Goal: Task Accomplishment & Management: Manage account settings

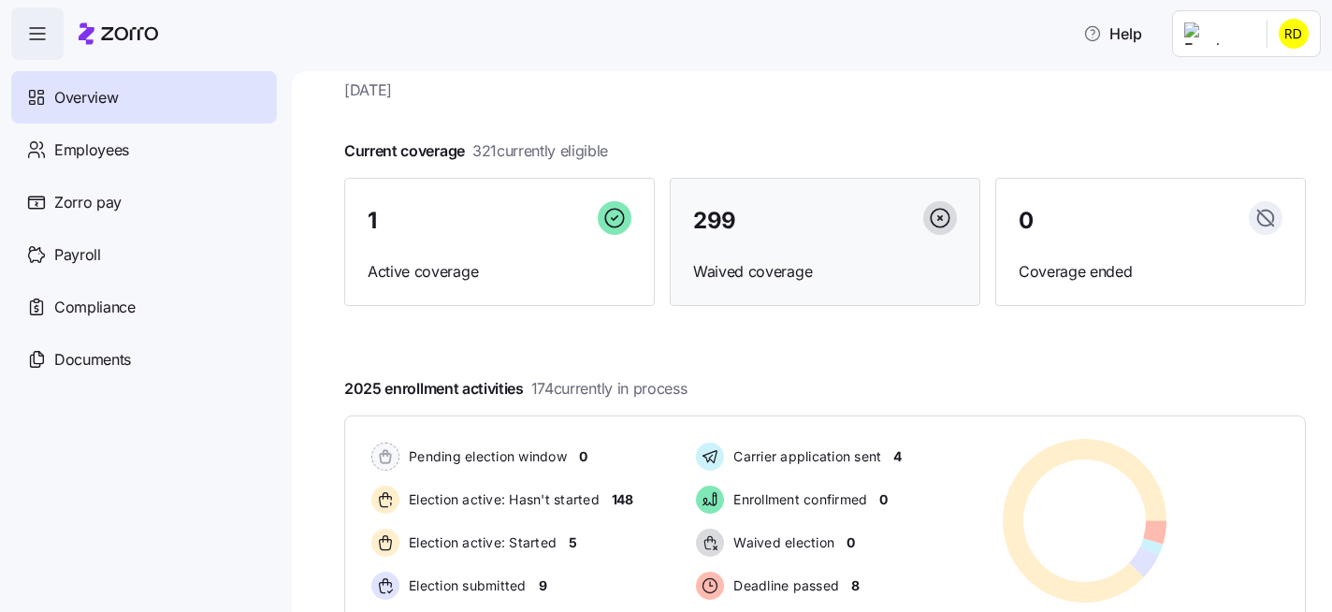
scroll to position [60, 0]
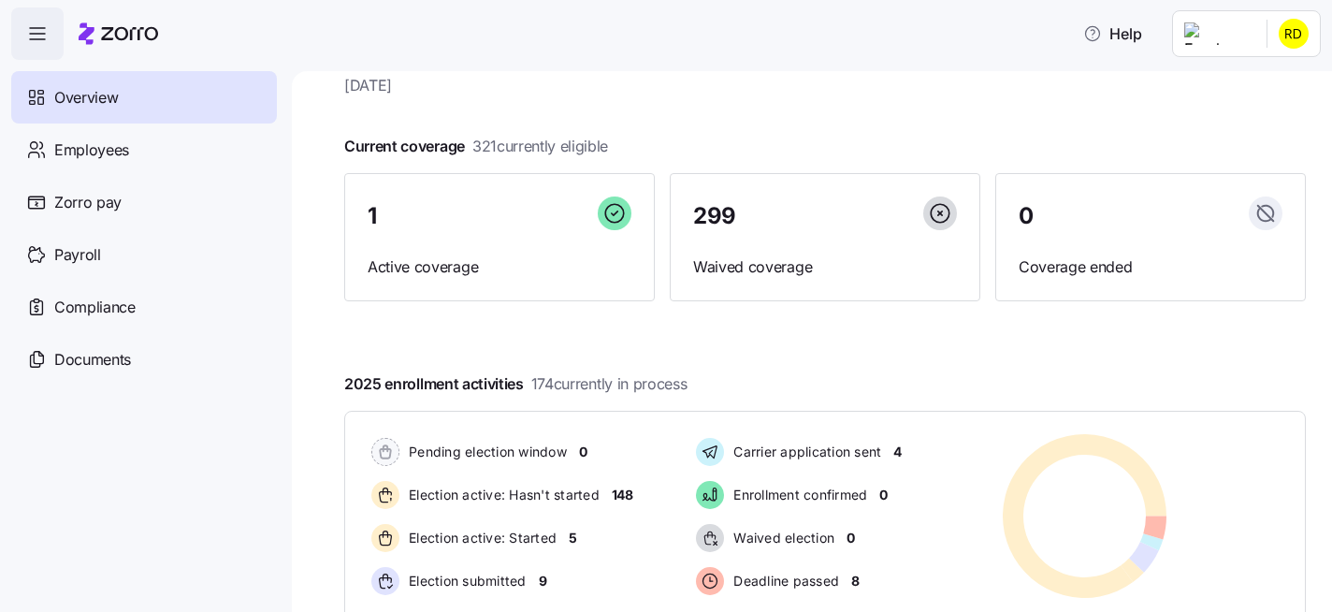
click at [1289, 42] on html "Help Overview Employees Zorro pay Payroll Compliance Documents Lumos overview M…" at bounding box center [666, 300] width 1332 height 601
click at [970, 94] on html "Help Overview Employees Zorro pay Payroll Compliance Documents Lumos overview M…" at bounding box center [666, 300] width 1332 height 601
click at [1278, 45] on html "Help Overview Employees Zorro pay Payroll Compliance Documents Lumos overview M…" at bounding box center [666, 300] width 1332 height 601
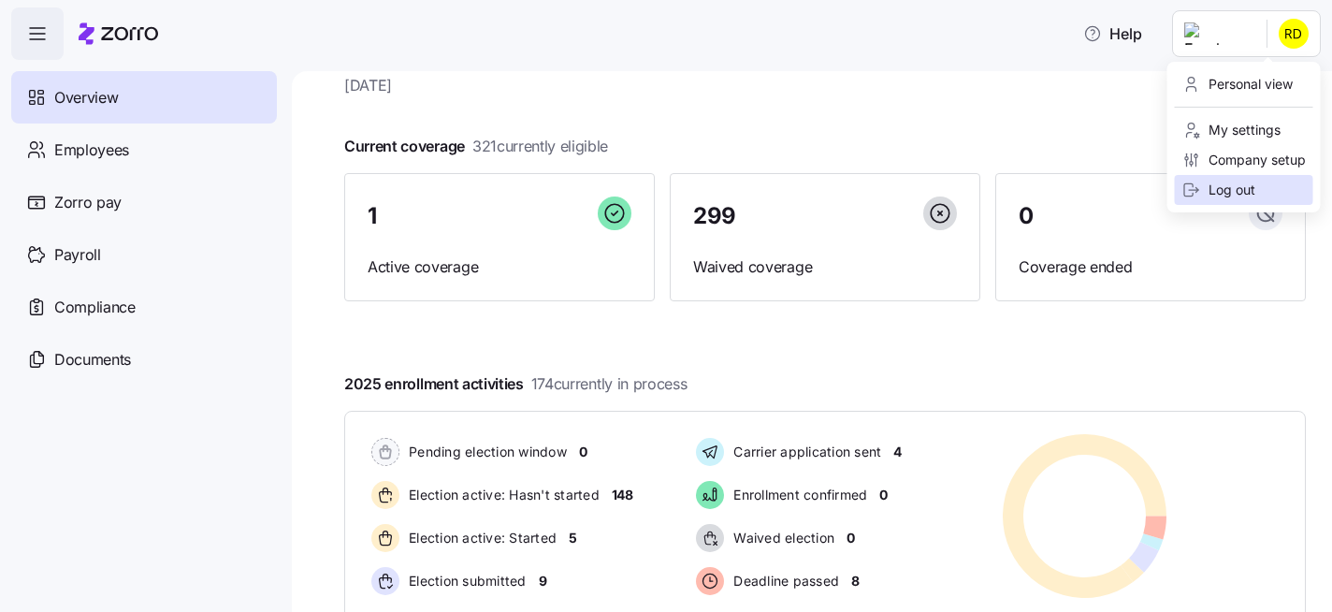
click at [1202, 185] on div "Log out" at bounding box center [1219, 190] width 73 height 21
